Goal: Transaction & Acquisition: Purchase product/service

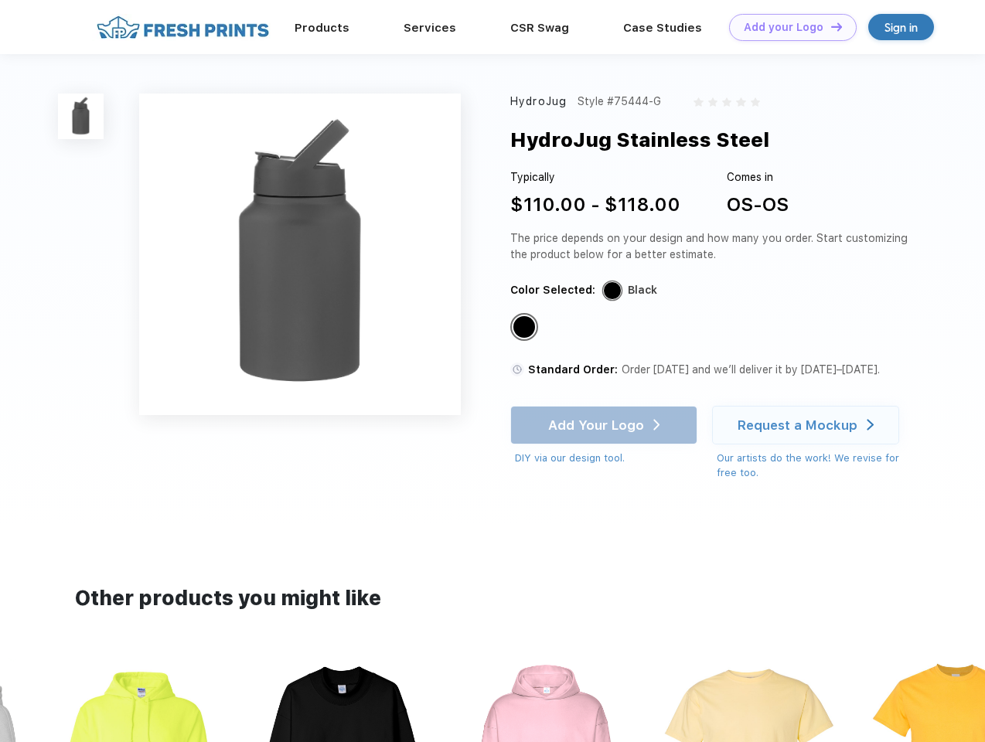
click at [787, 27] on link "Add your Logo Design Tool" at bounding box center [793, 27] width 128 height 27
click at [0, 0] on div "Design Tool" at bounding box center [0, 0] width 0 height 0
click at [829, 26] on link "Add your Logo Design Tool" at bounding box center [793, 27] width 128 height 27
click at [81, 116] on img at bounding box center [81, 117] width 46 height 46
click at [526, 328] on div "Standard Color" at bounding box center [524, 327] width 22 height 22
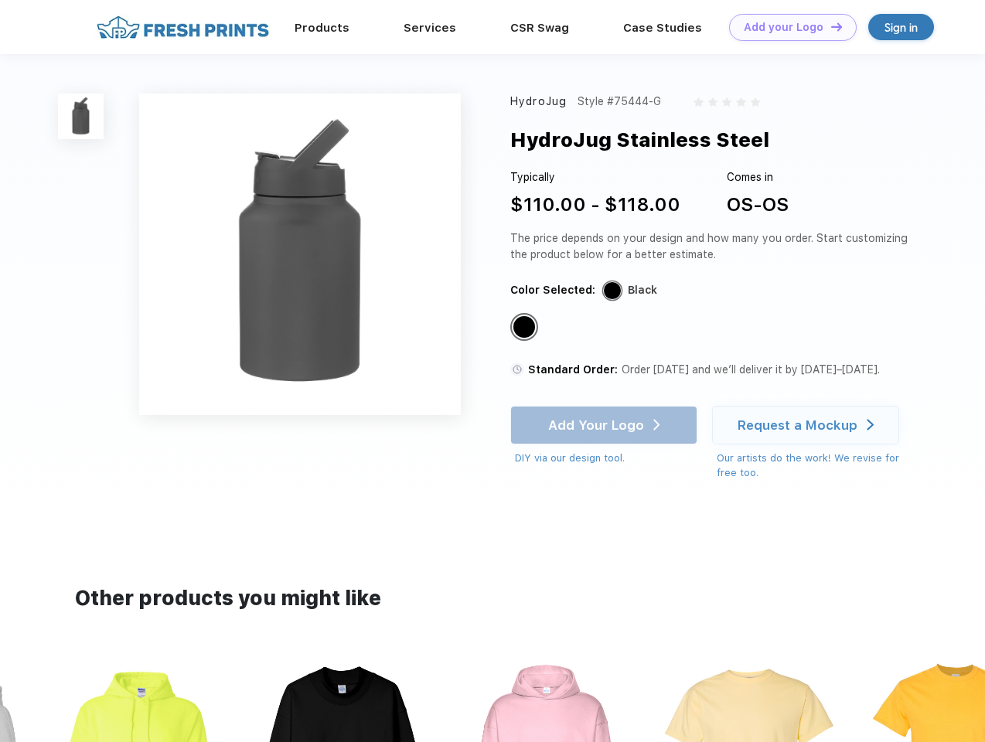
click at [605, 425] on div "Add Your Logo DIY via our design tool. Ah shoot! This product isn't up in our d…" at bounding box center [603, 436] width 187 height 60
click at [808, 425] on div "Request a Mockup" at bounding box center [798, 424] width 120 height 15
